Goal: Task Accomplishment & Management: Manage account settings

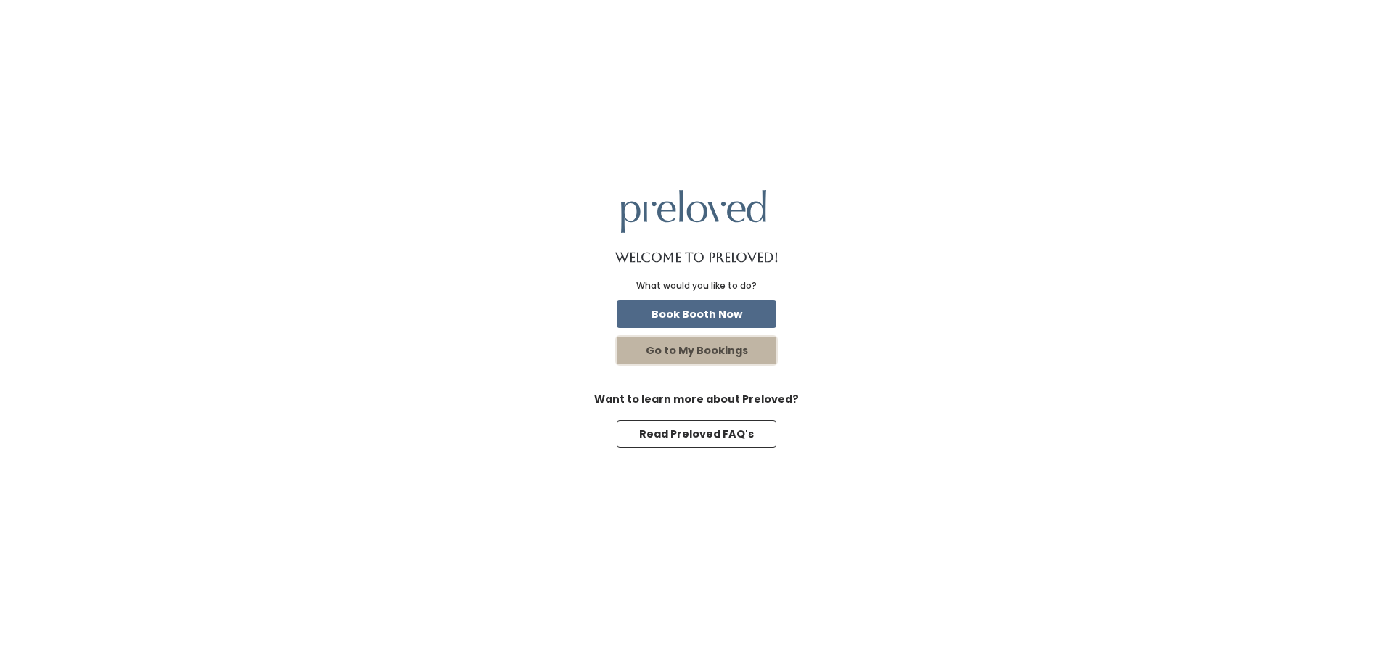
click at [713, 357] on button "Go to My Bookings" at bounding box center [697, 351] width 160 height 28
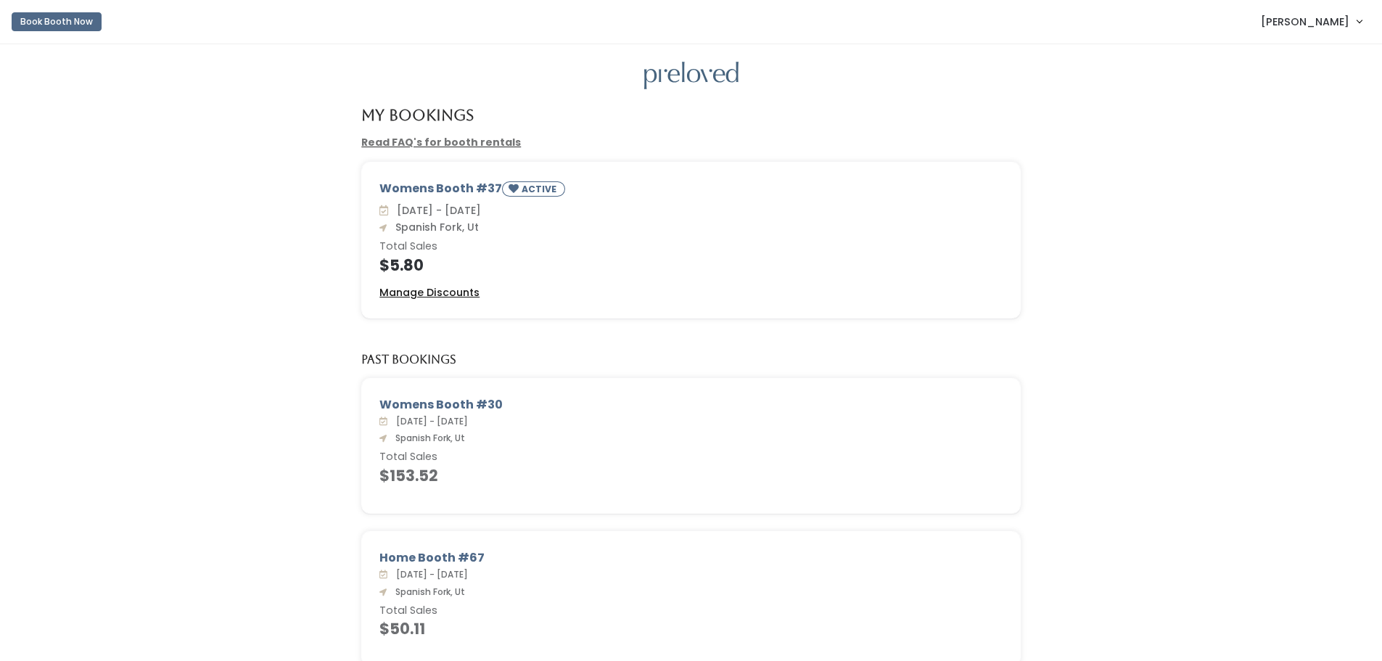
click at [451, 292] on u "Manage Discounts" at bounding box center [430, 292] width 100 height 15
